Goal: Transaction & Acquisition: Obtain resource

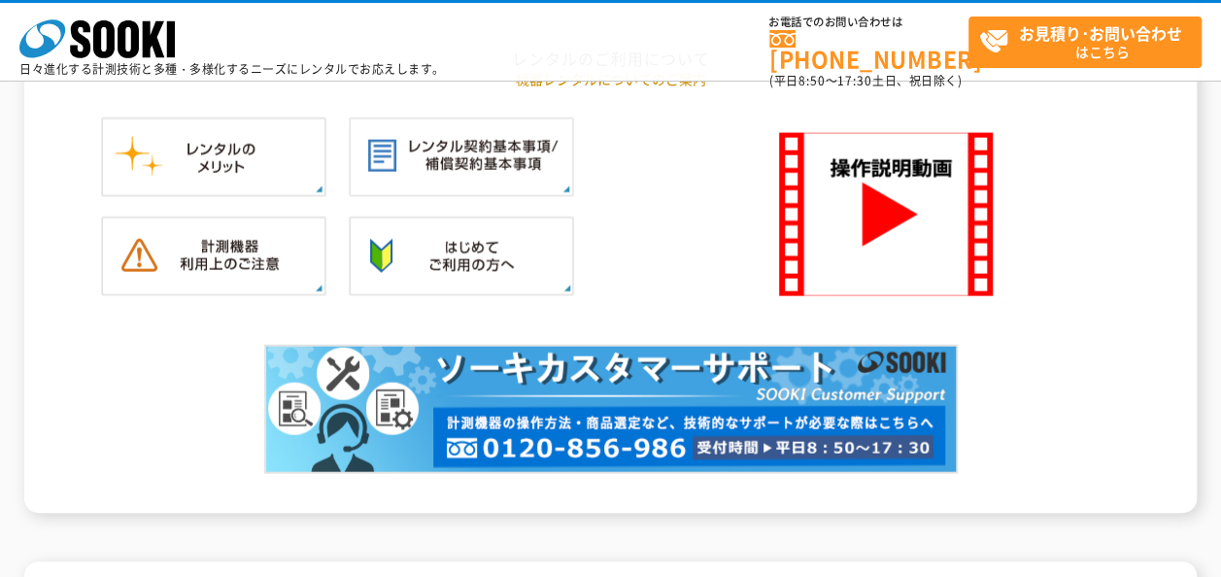
scroll to position [1571, 0]
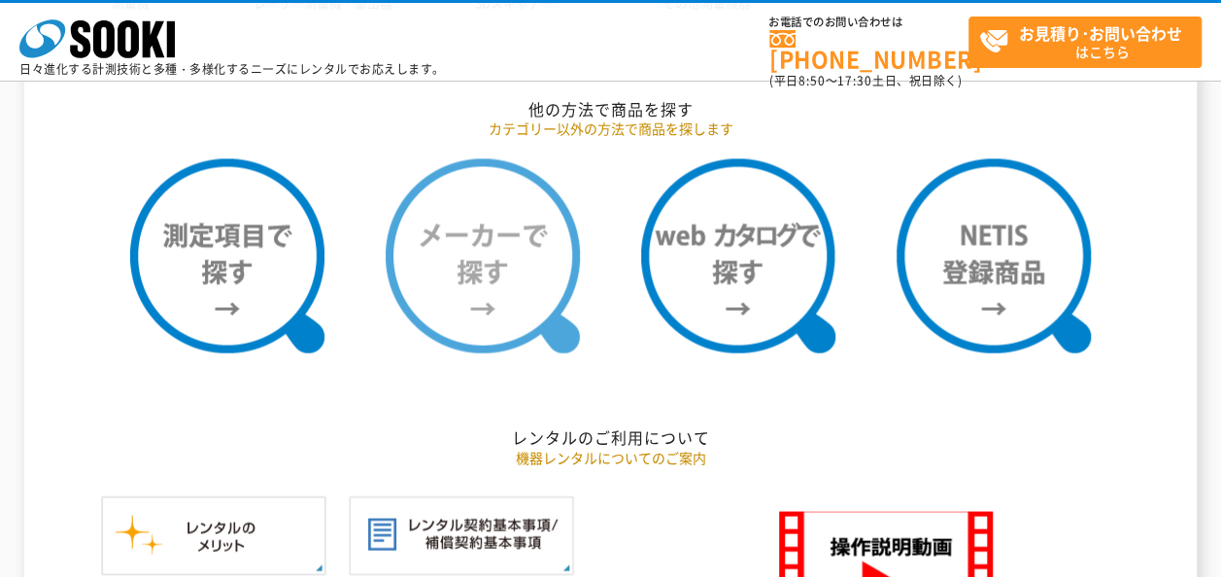
click at [470, 319] on img at bounding box center [483, 255] width 194 height 194
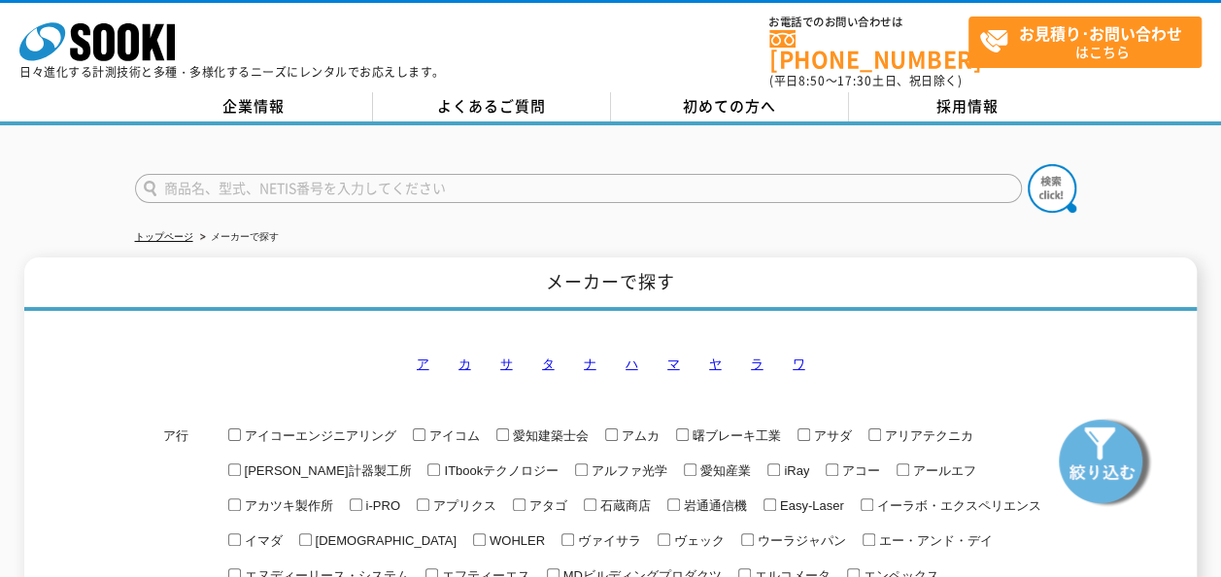
click at [713, 356] on link "ヤ" at bounding box center [715, 363] width 13 height 15
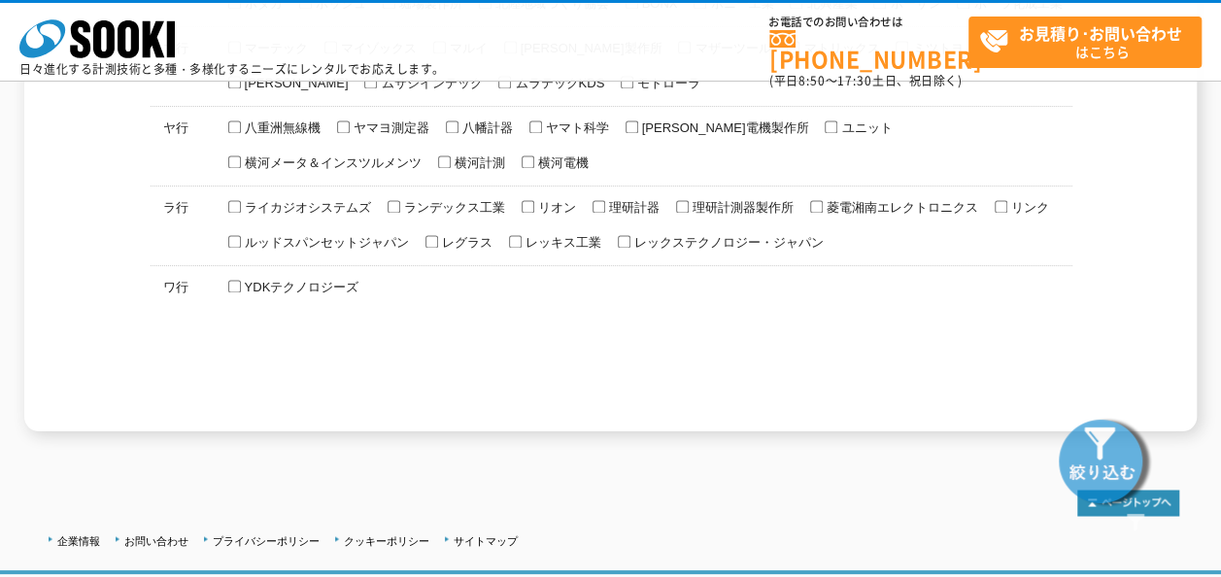
scroll to position [1511, 0]
click at [438, 153] on input "横河計測" at bounding box center [444, 159] width 13 height 13
checkbox input "true"
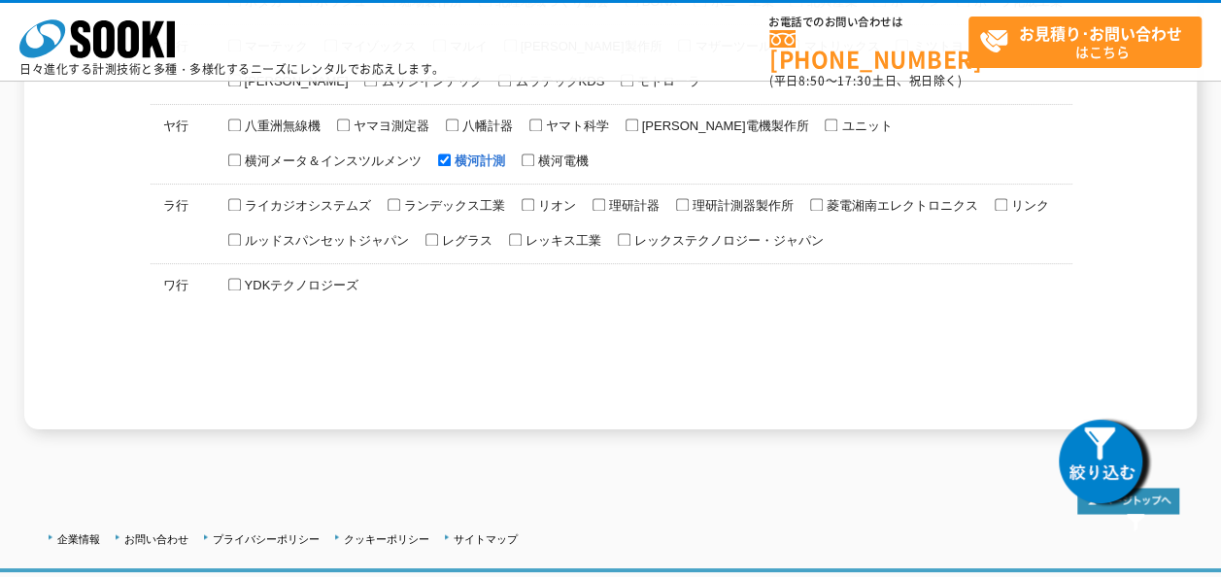
click at [521, 153] on input "横河電機" at bounding box center [527, 159] width 13 height 13
checkbox input "true"
click at [1068, 447] on img at bounding box center [1104, 460] width 97 height 97
